Goal: Task Accomplishment & Management: Complete application form

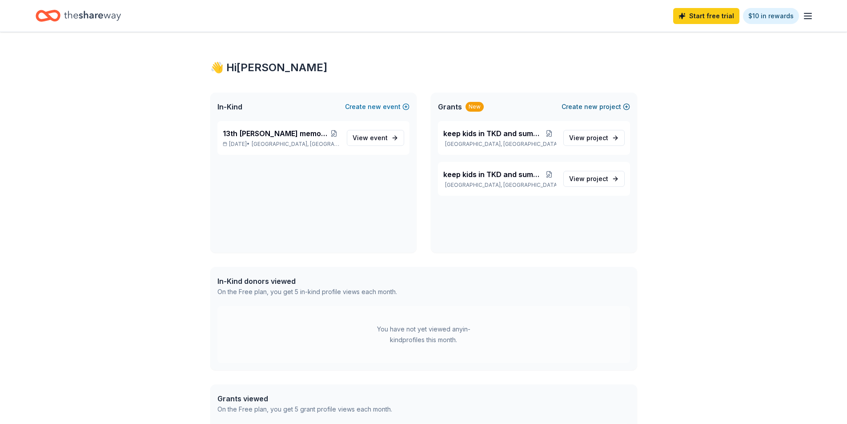
click at [588, 105] on span "new" at bounding box center [591, 106] width 13 height 11
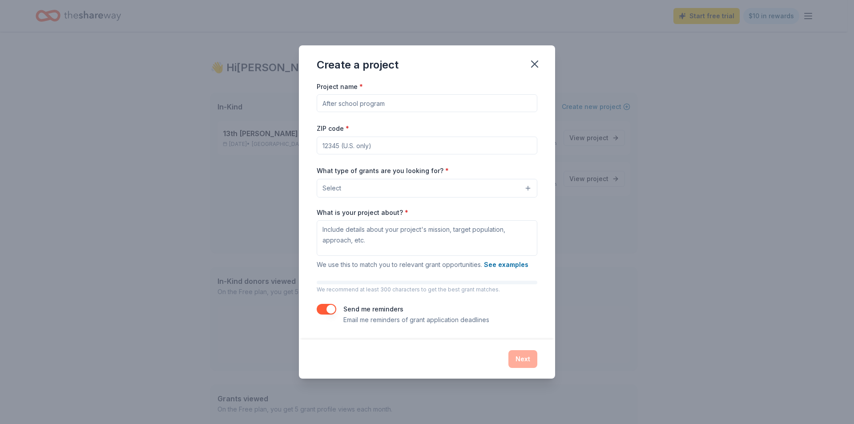
click at [328, 102] on input "Project name *" at bounding box center [427, 103] width 221 height 18
type input "OPEN HOUSE"
click at [321, 149] on input "ZIP code *" at bounding box center [427, 146] width 221 height 18
type input "85015"
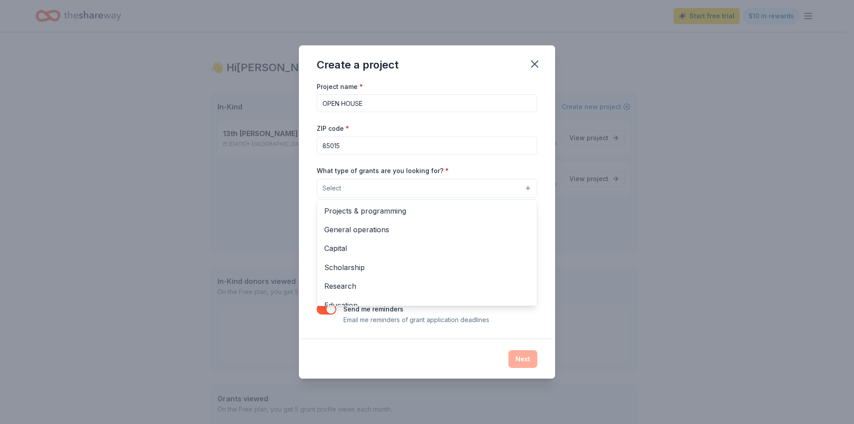
click at [334, 186] on span "Select" at bounding box center [332, 188] width 19 height 11
click at [363, 226] on span "General operations" at bounding box center [427, 230] width 206 height 12
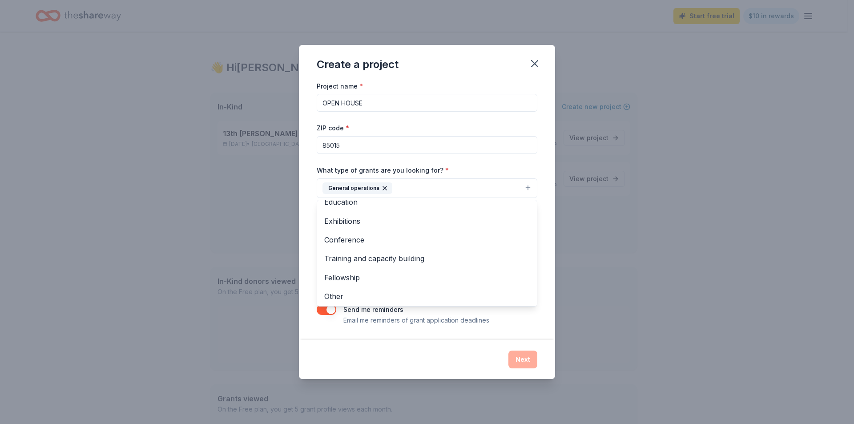
scroll to position [85, 0]
click at [340, 277] on span "Fellowship" at bounding box center [427, 277] width 206 height 12
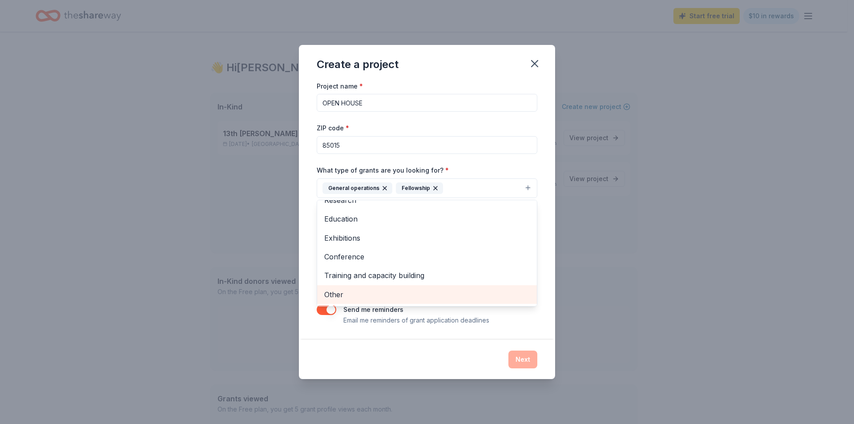
click at [333, 294] on span "Other" at bounding box center [427, 295] width 206 height 12
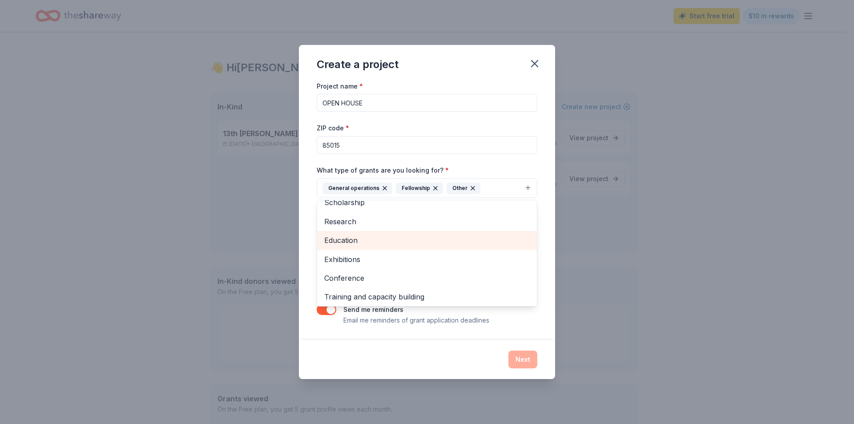
click at [328, 239] on span "Education" at bounding box center [427, 240] width 206 height 12
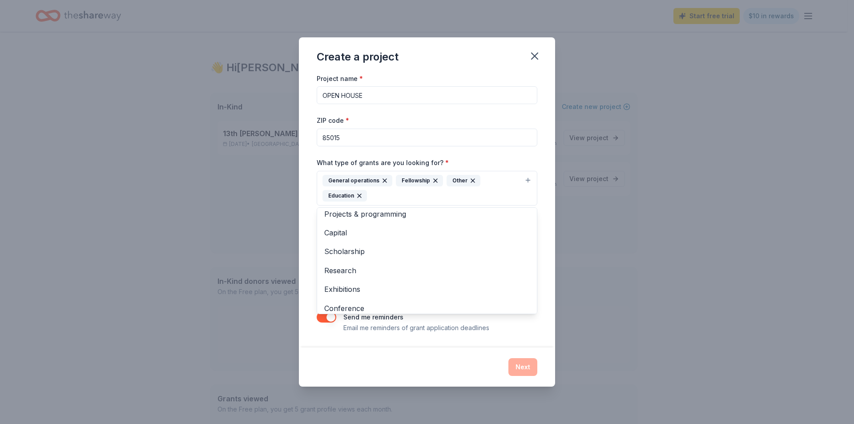
scroll to position [0, 0]
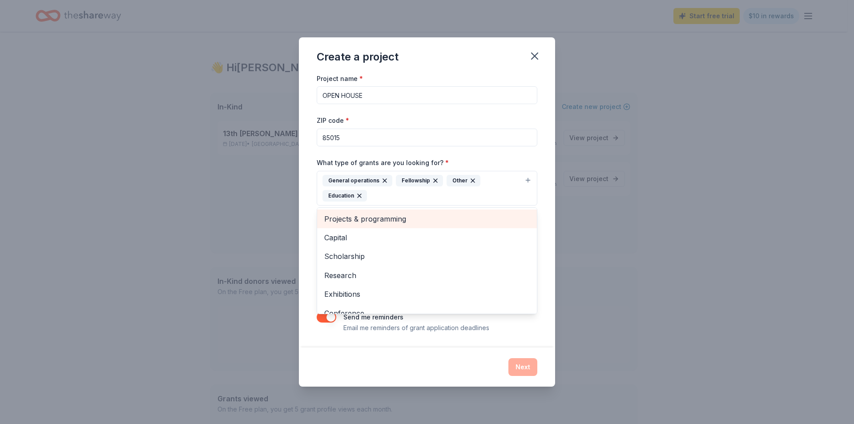
click at [344, 219] on span "Projects & programming" at bounding box center [427, 219] width 206 height 12
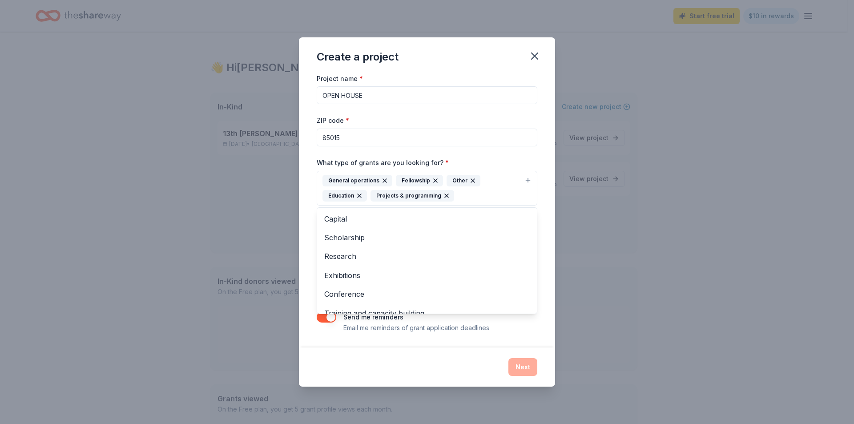
click at [646, 278] on div "Create a project Project name * OPEN HOUSE ZIP code * 85015 What type of grants…" at bounding box center [427, 212] width 854 height 424
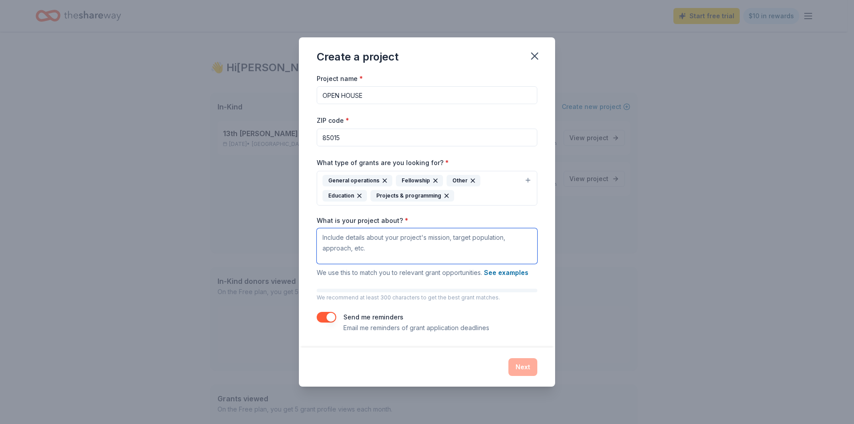
click at [321, 239] on textarea "What is your project about? *" at bounding box center [427, 246] width 221 height 36
click at [337, 240] on textarea "What is your project about? *" at bounding box center [427, 246] width 221 height 36
paste textarea "We host an annual open house at our Weldon House Community for community stakeh…"
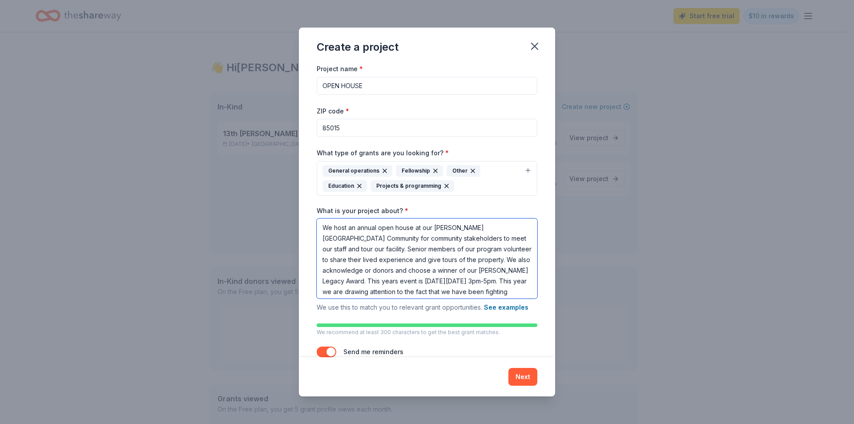
type textarea "We host an annual open house at our Weldon House Community for community stakeh…"
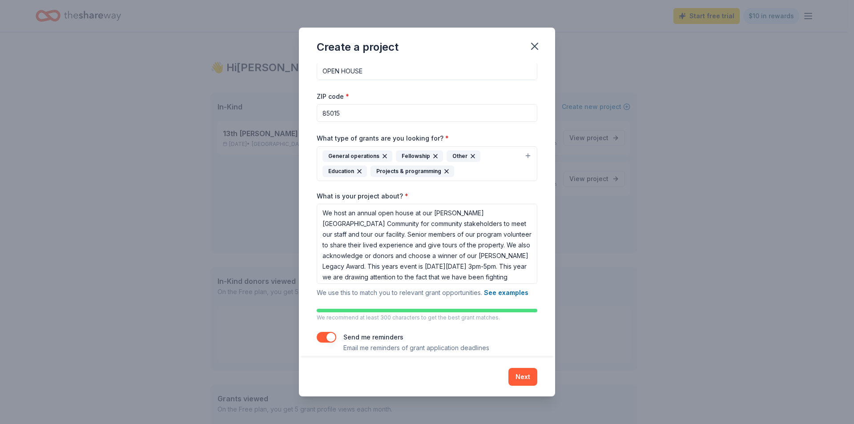
scroll to position [25, 0]
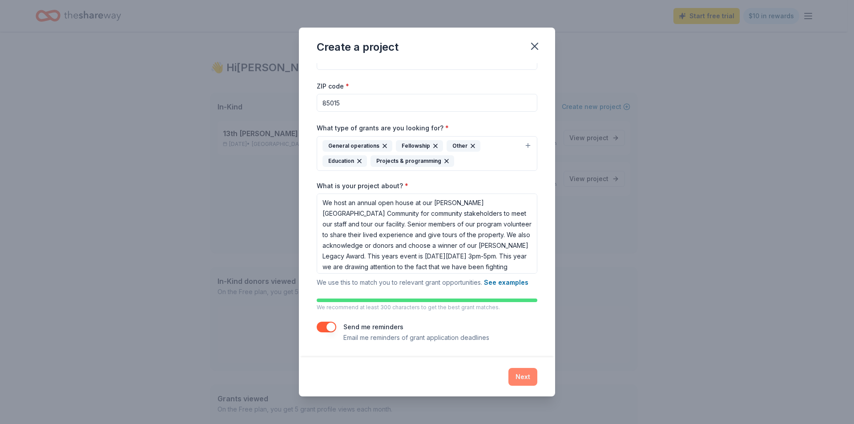
click at [522, 374] on button "Next" at bounding box center [522, 377] width 29 height 18
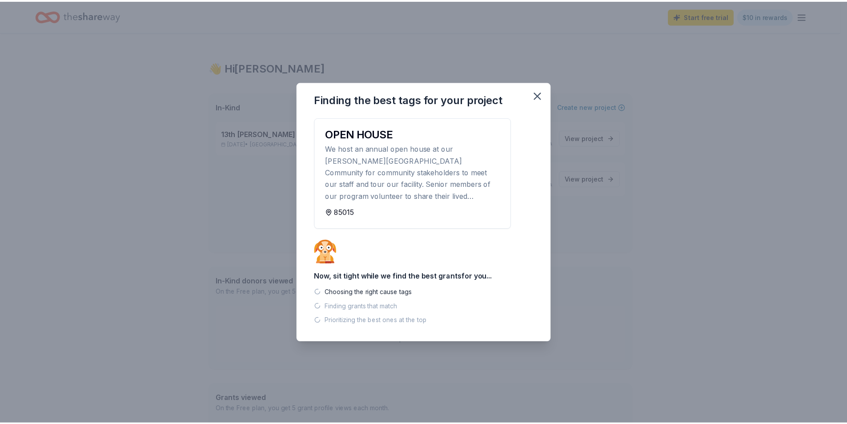
scroll to position [0, 0]
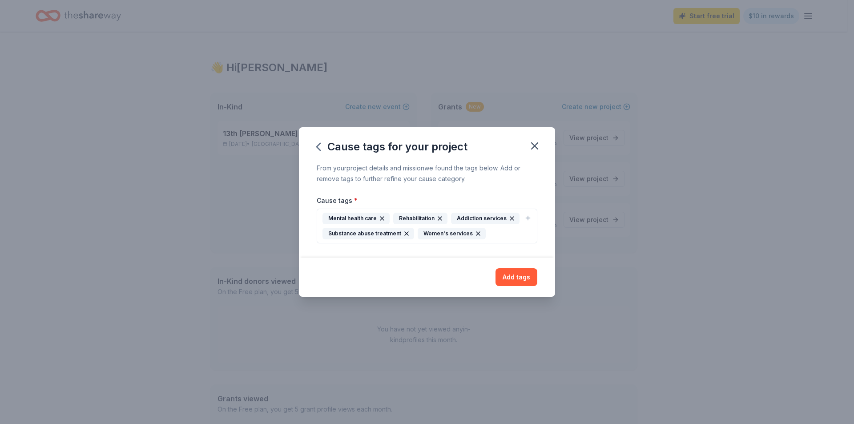
click at [513, 276] on button "Add tags" at bounding box center [517, 277] width 42 height 18
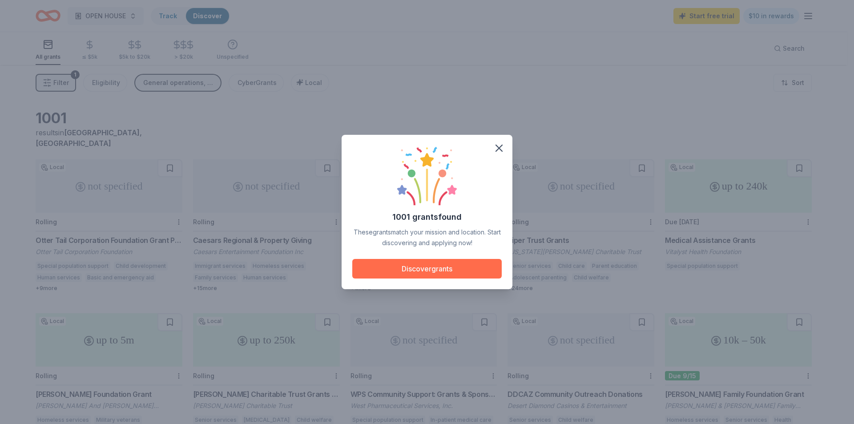
click at [421, 268] on button "Discover grants" at bounding box center [426, 269] width 149 height 20
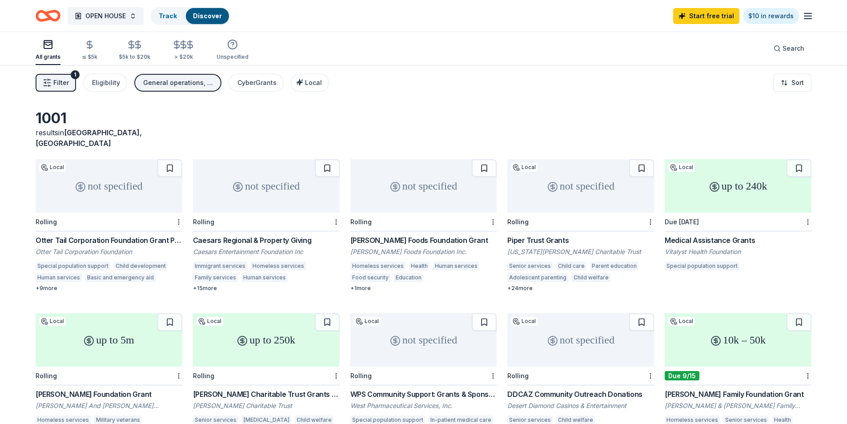
click at [536, 235] on div "Piper Trust Grants" at bounding box center [581, 240] width 147 height 11
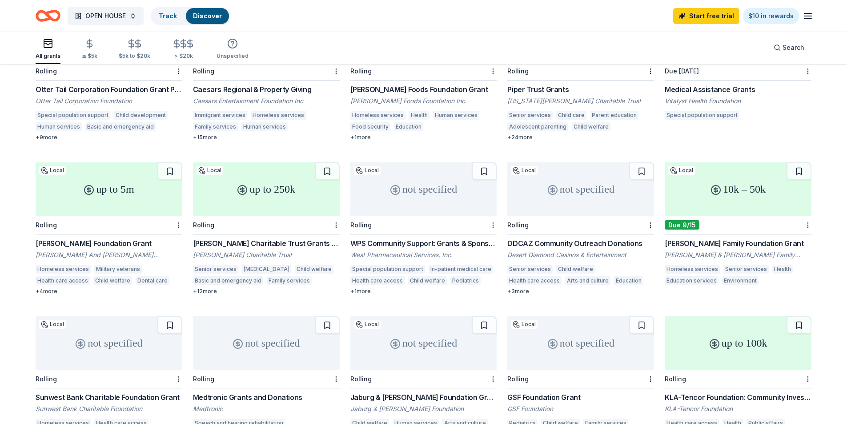
scroll to position [154, 0]
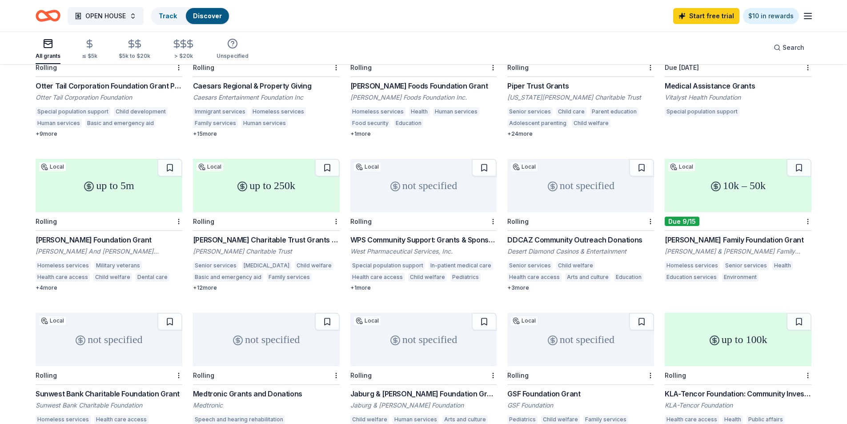
click at [98, 214] on div "Rolling" at bounding box center [109, 221] width 147 height 19
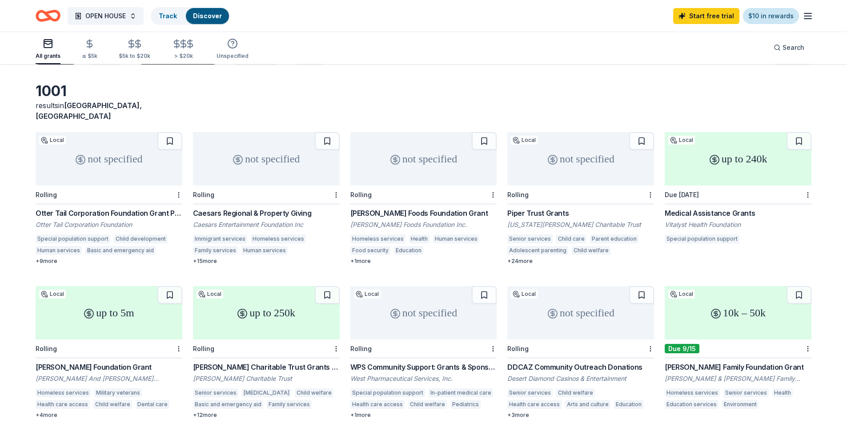
scroll to position [17, 0]
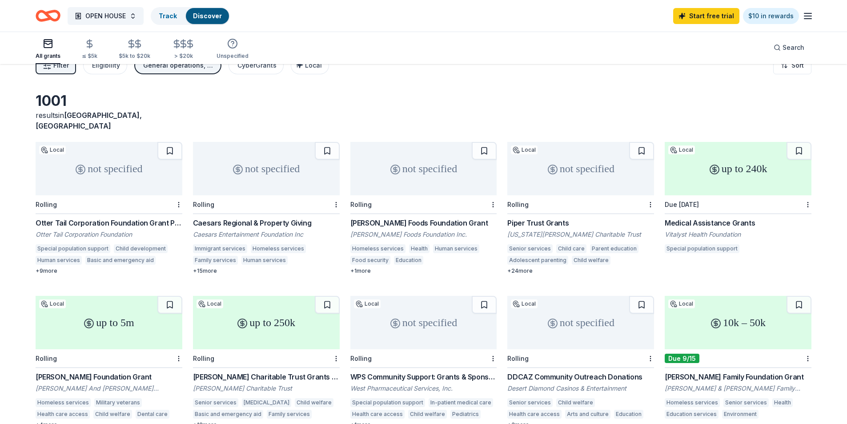
click at [242, 218] on div "Caesars Regional & Property Giving" at bounding box center [266, 223] width 147 height 11
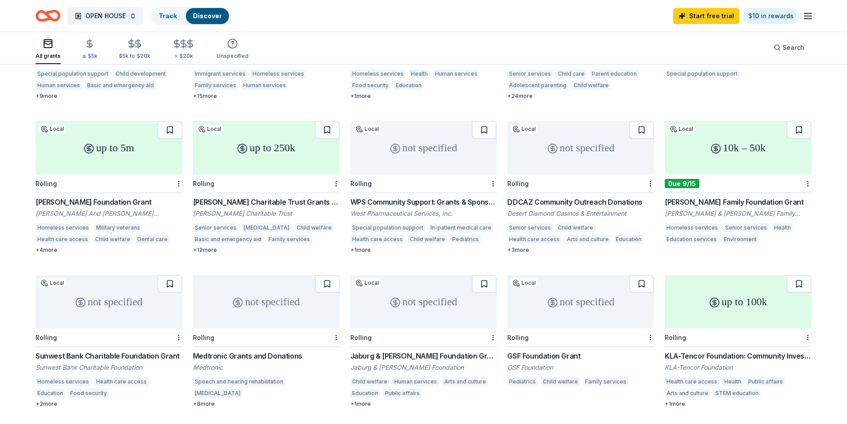
scroll to position [197, 0]
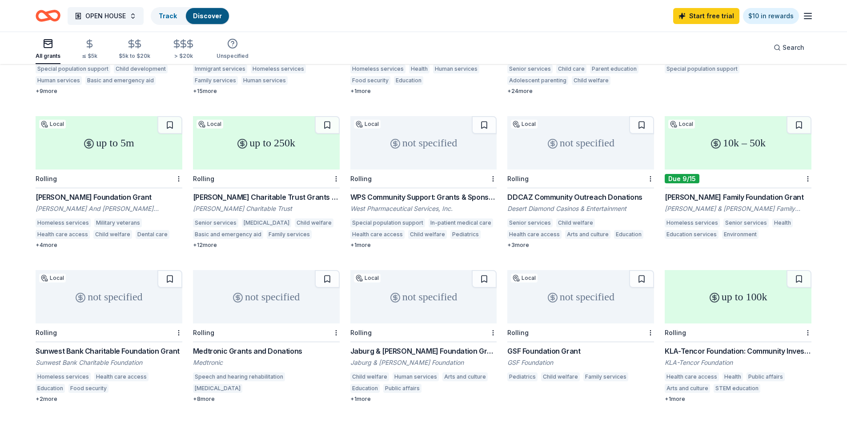
click at [540, 192] on div "DDCAZ Community Outreach Donations" at bounding box center [581, 197] width 147 height 11
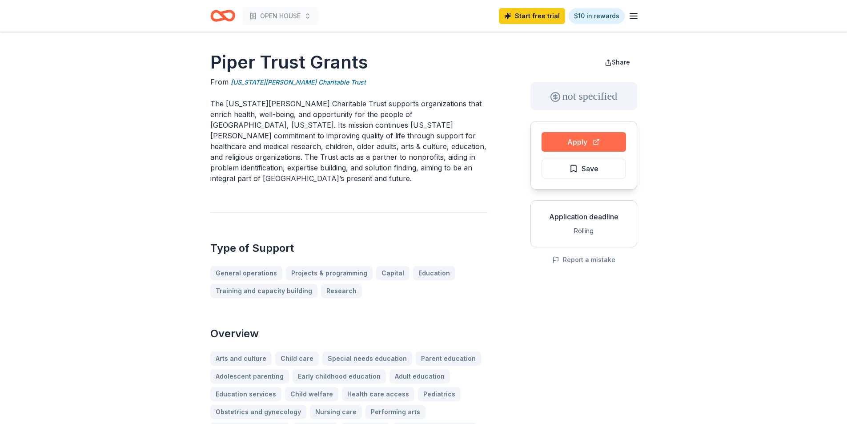
click at [579, 143] on button "Apply" at bounding box center [584, 142] width 85 height 20
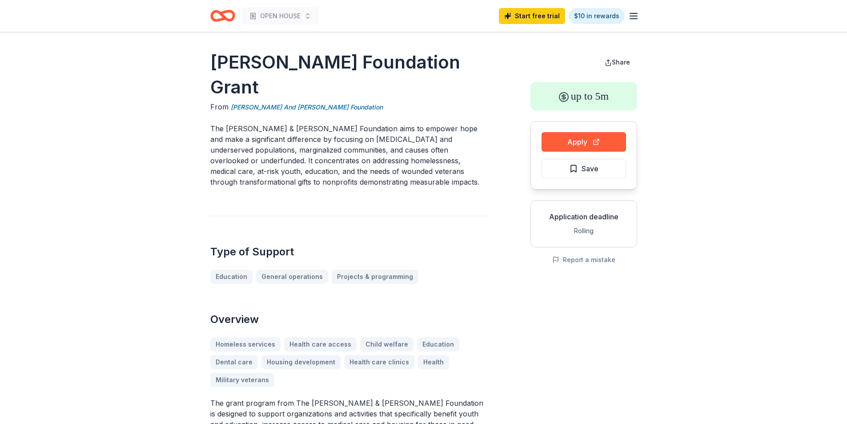
click at [578, 141] on button "Apply" at bounding box center [584, 142] width 85 height 20
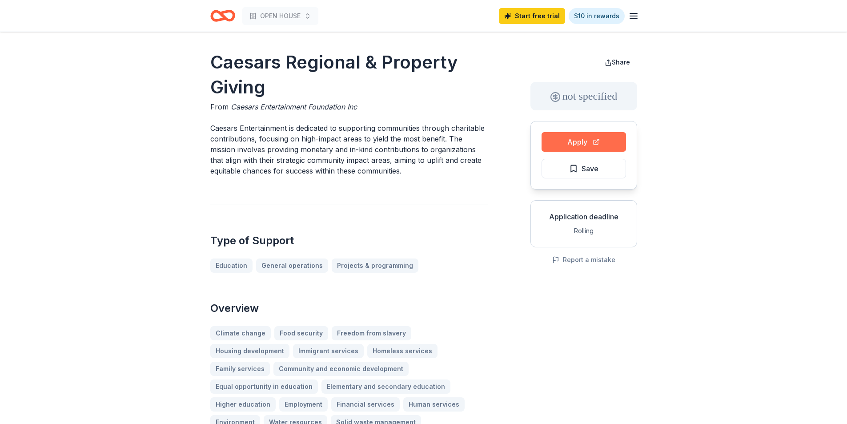
click at [579, 139] on button "Apply" at bounding box center [584, 142] width 85 height 20
